Goal: Task Accomplishment & Management: Manage account settings

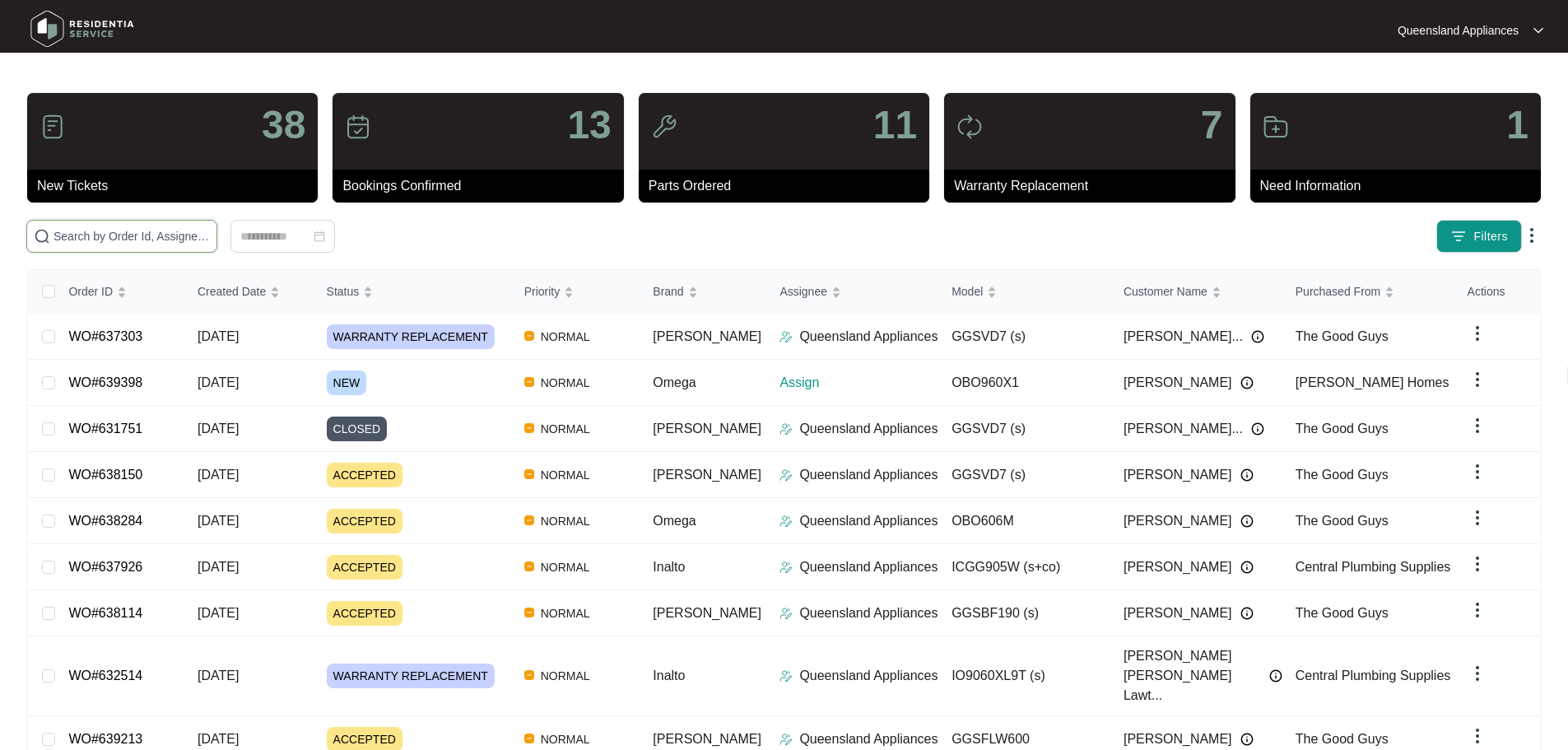
click at [210, 228] on input "text" at bounding box center [131, 236] width 156 height 18
paste input "639398"
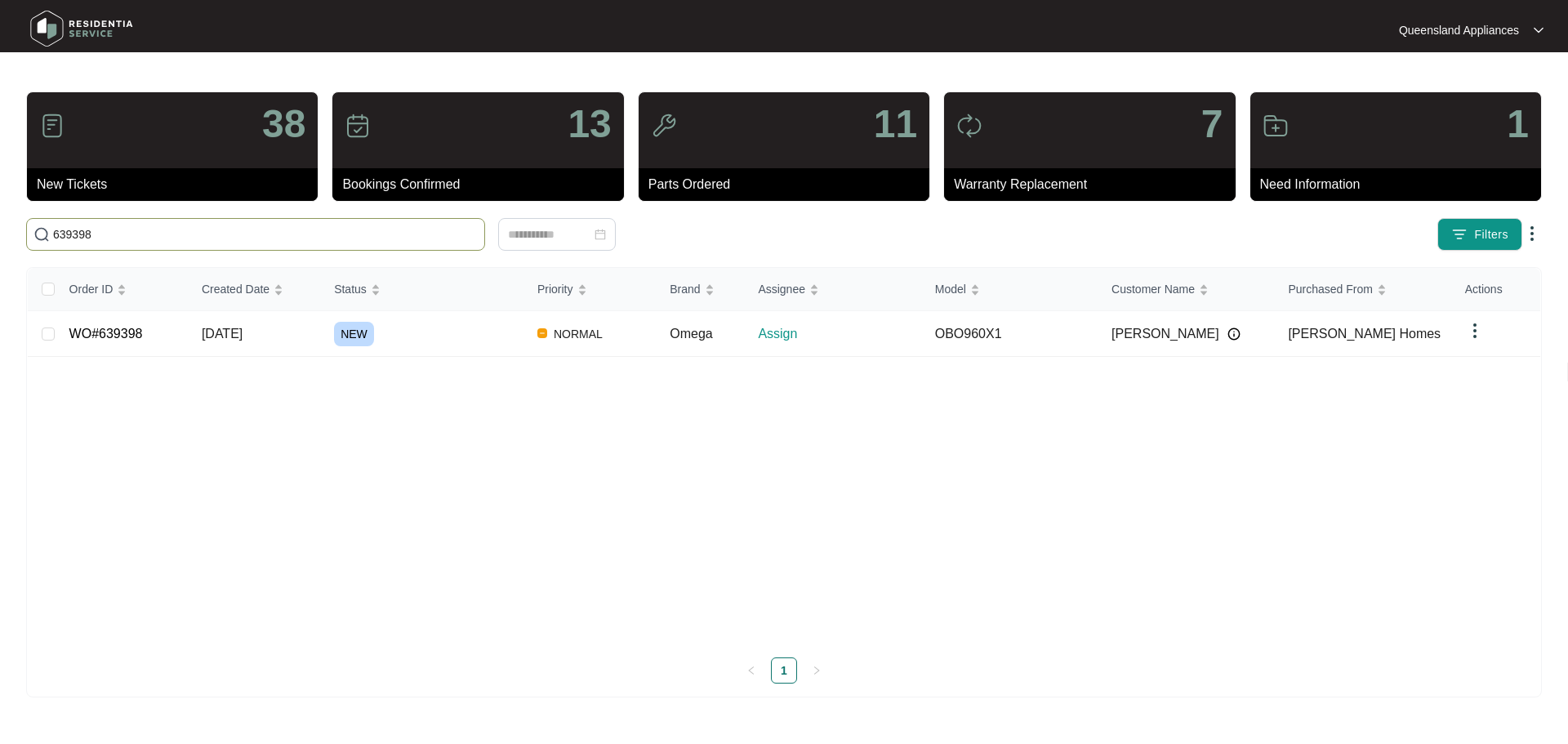
type input "639398"
click at [407, 335] on div "NEW" at bounding box center [429, 334] width 190 height 25
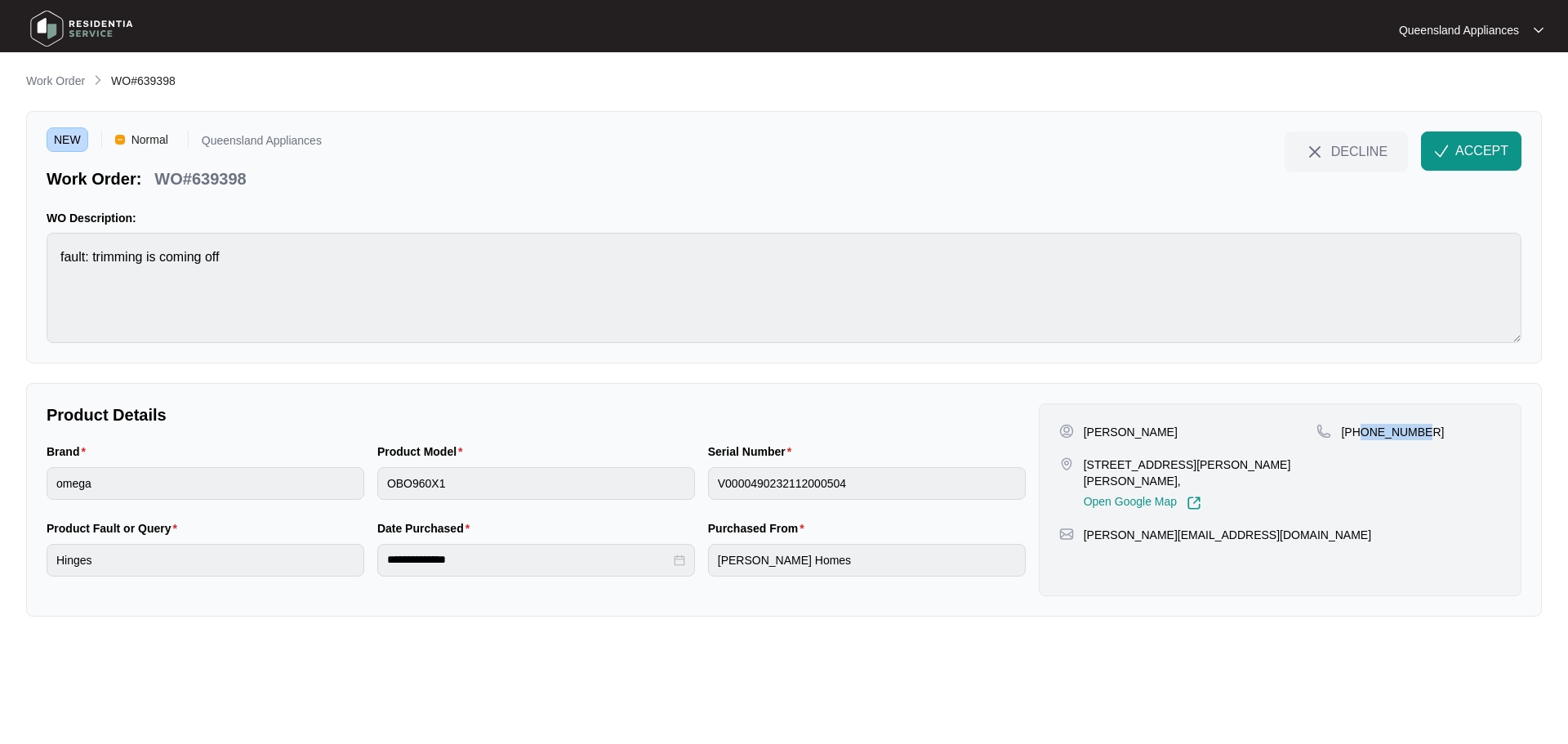
drag, startPoint x: 1421, startPoint y: 433, endPoint x: 1362, endPoint y: 430, distance: 59.1
click at [1362, 430] on div "[PHONE_NUMBER]" at bounding box center [1409, 432] width 185 height 16
copy p "466414491"
click at [220, 182] on p "WO#639398" at bounding box center [199, 179] width 91 height 23
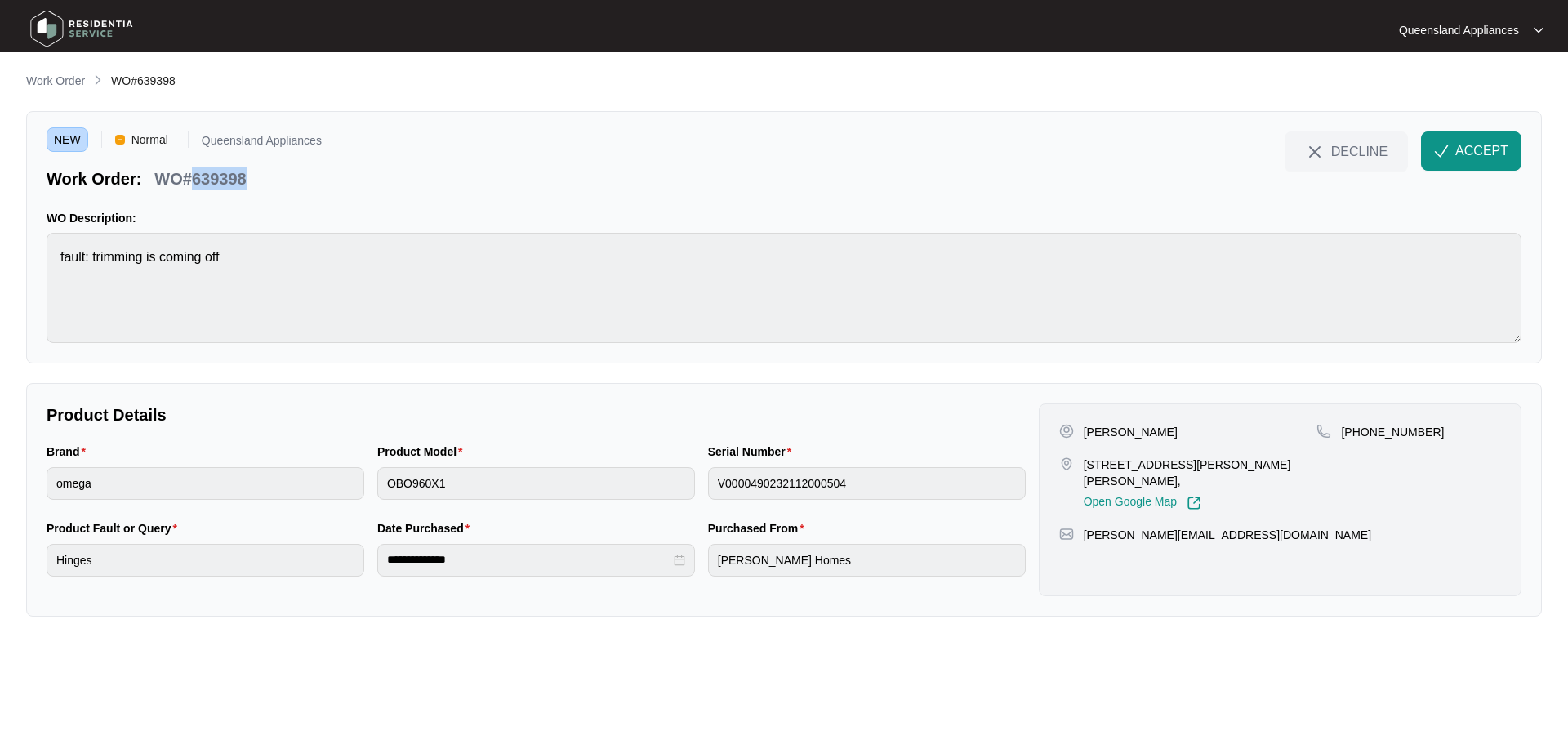
copy p "639398"
click at [1449, 162] on button "ACCEPT" at bounding box center [1471, 151] width 100 height 39
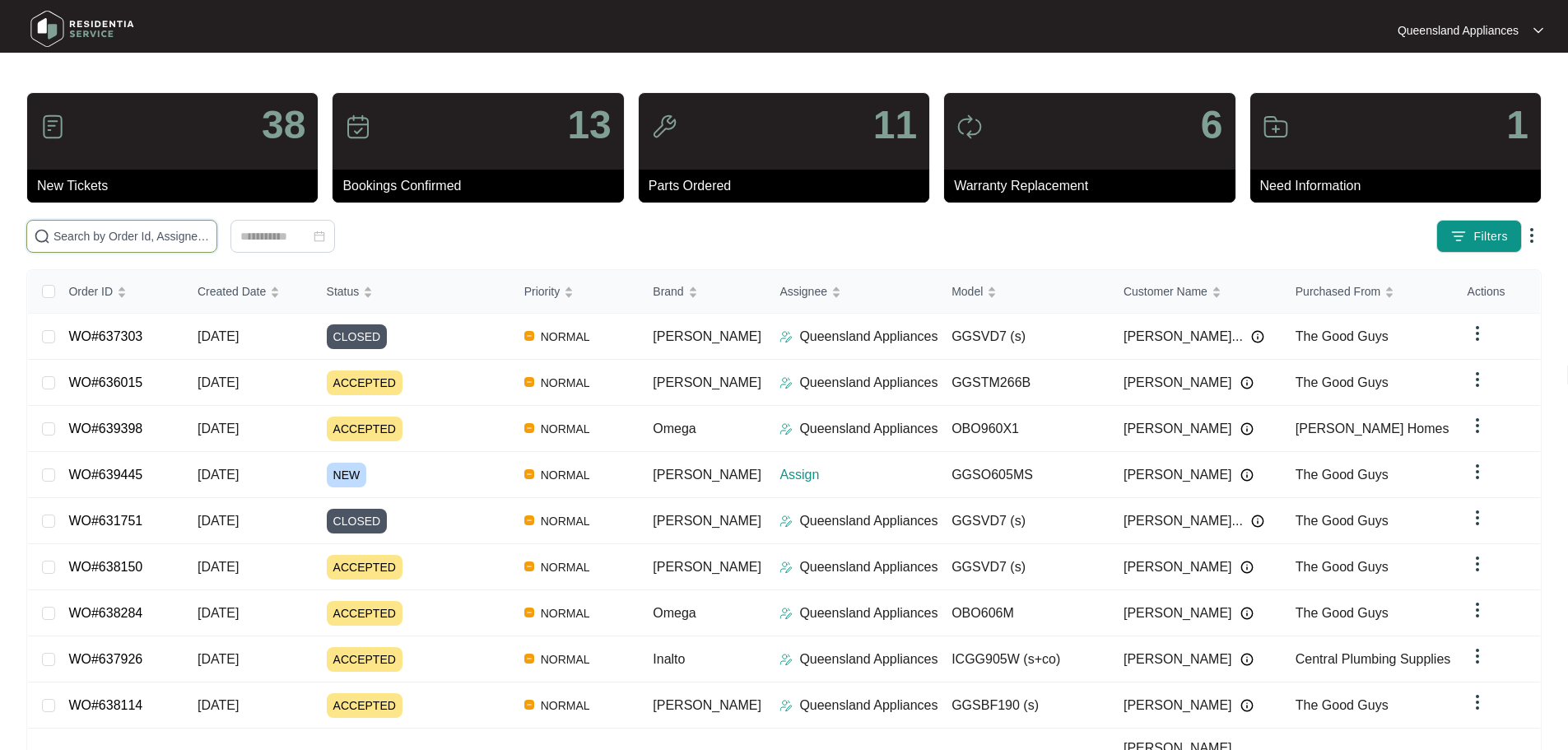
click at [210, 236] on input "text" at bounding box center [131, 236] width 156 height 18
paste input "639445"
type input "639445"
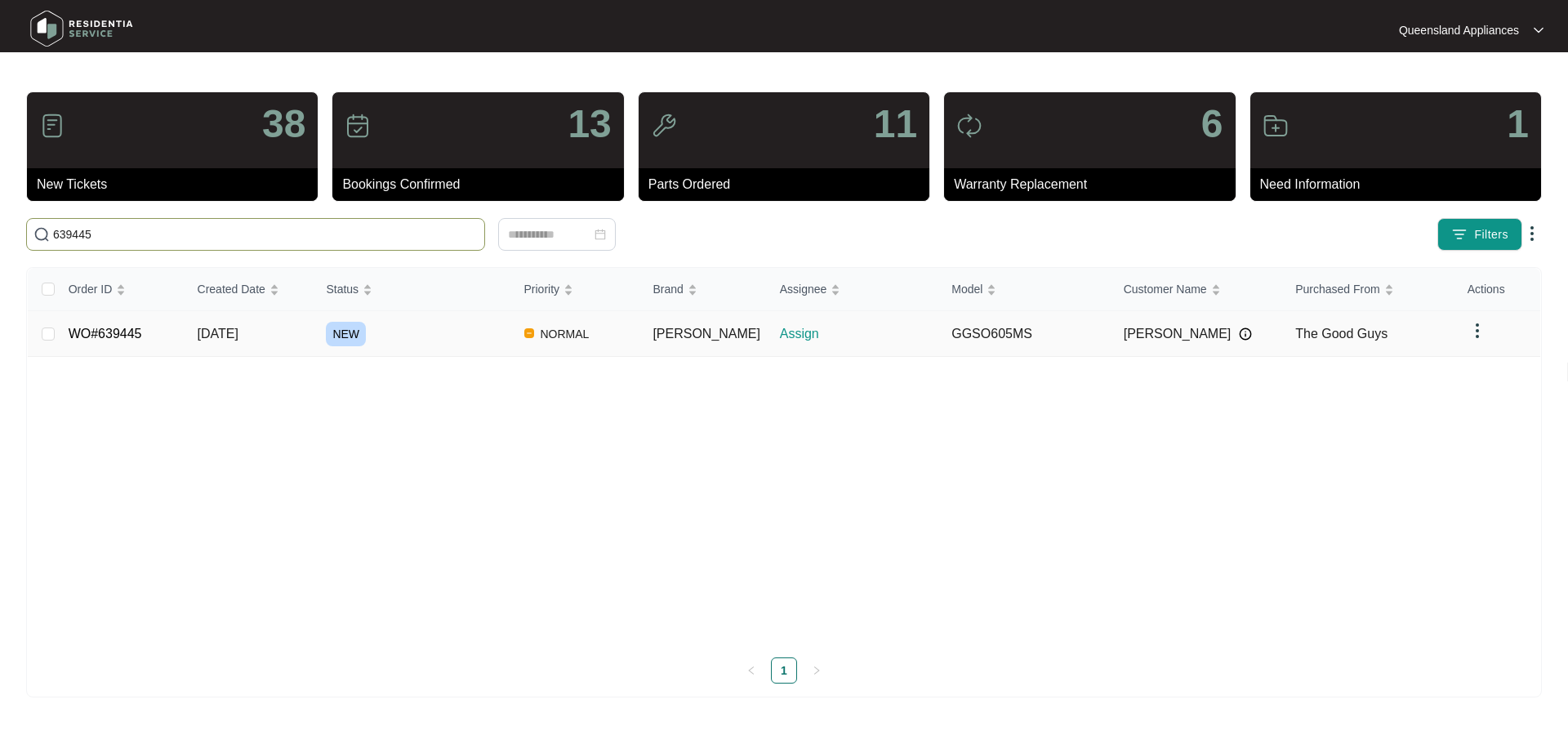
click at [158, 344] on td "WO#639445" at bounding box center [120, 334] width 129 height 46
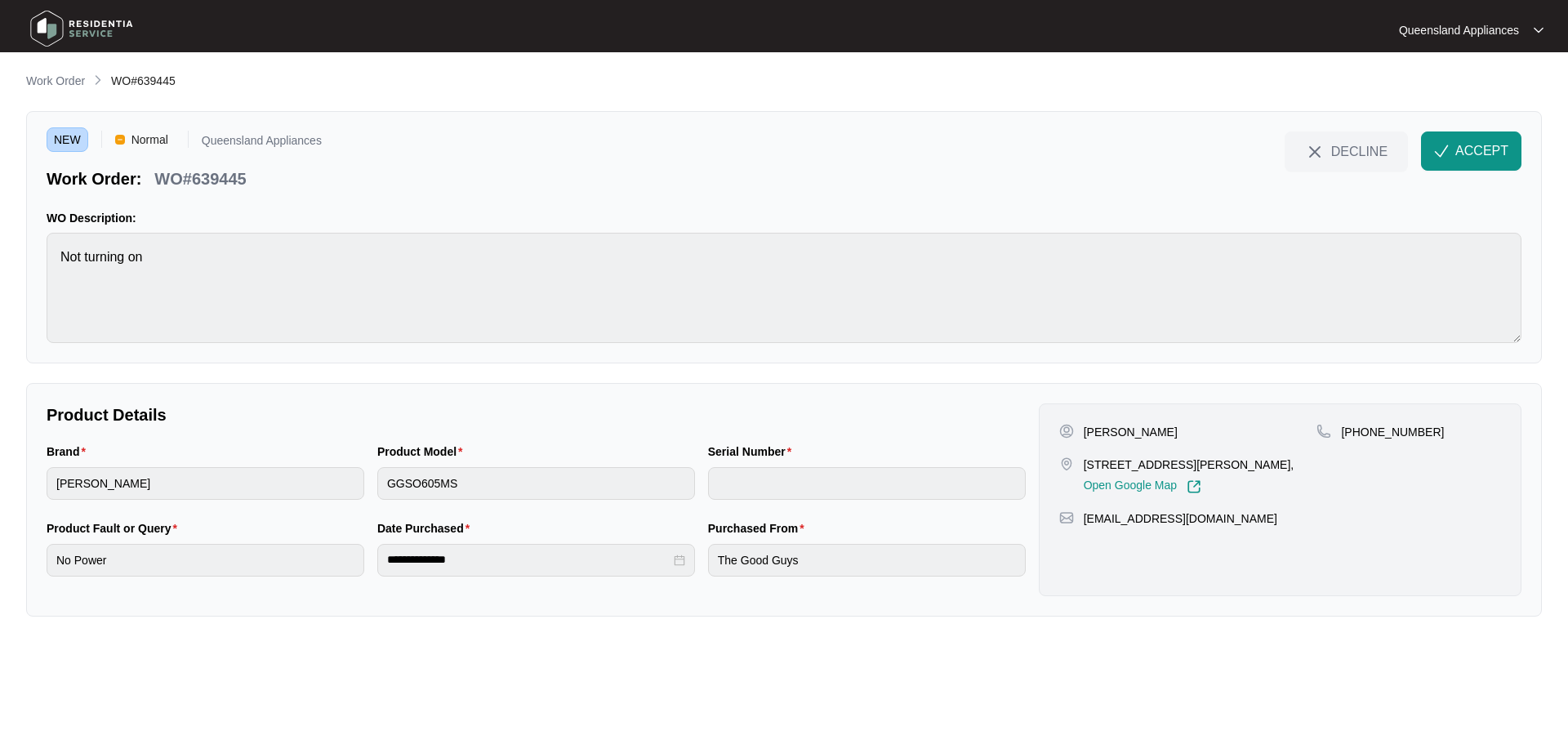
click at [1396, 424] on p "+61499934048" at bounding box center [1392, 432] width 103 height 16
copy p "61499934048"
click at [1481, 145] on span "ACCEPT" at bounding box center [1482, 151] width 53 height 20
